Goal: Transaction & Acquisition: Purchase product/service

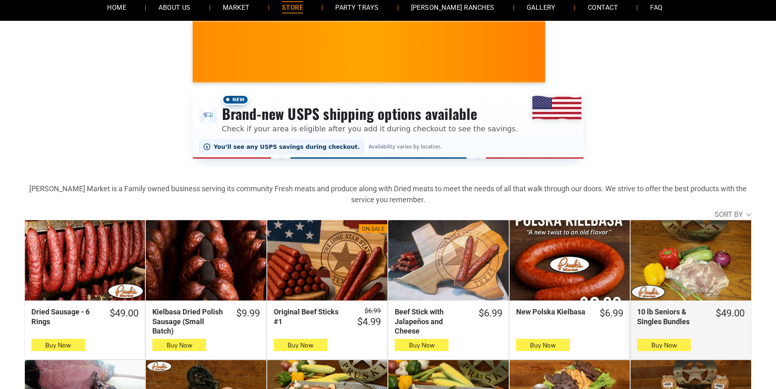
scroll to position [122, 0]
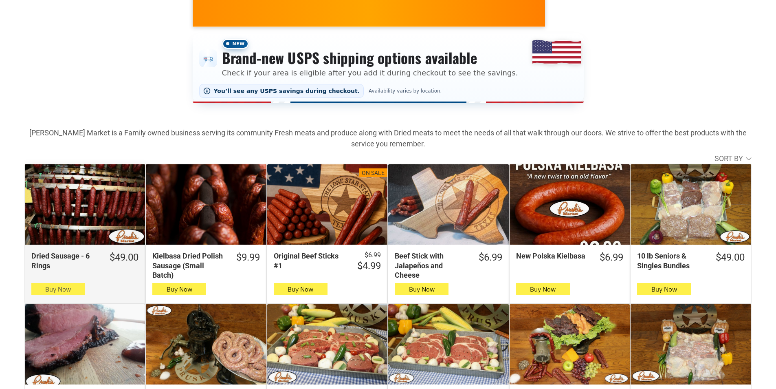
click at [74, 293] on button "Buy Now" at bounding box center [58, 289] width 54 height 12
click at [74, 286] on button "Buy Now" at bounding box center [58, 289] width 54 height 12
click at [62, 292] on icon "button" at bounding box center [58, 289] width 9 height 10
